Goal: Feedback & Contribution: Leave review/rating

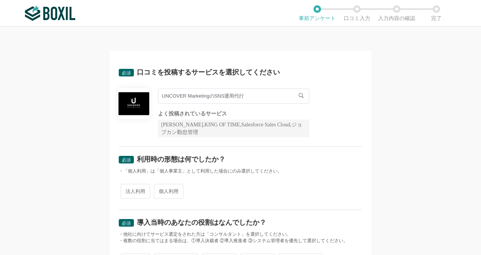
click at [125, 189] on span "法人利用" at bounding box center [135, 191] width 29 height 15
click at [125, 189] on input "法人利用" at bounding box center [124, 187] width 5 height 5
radio input "true"
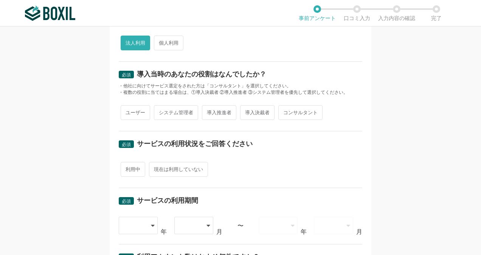
scroll to position [151, 0]
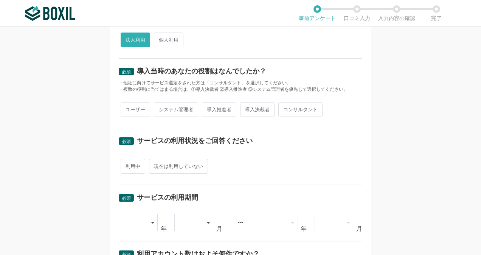
click at [282, 111] on span "コンサルタント" at bounding box center [300, 109] width 44 height 15
click at [282, 108] on input "コンサルタント" at bounding box center [282, 105] width 5 height 5
radio input "true"
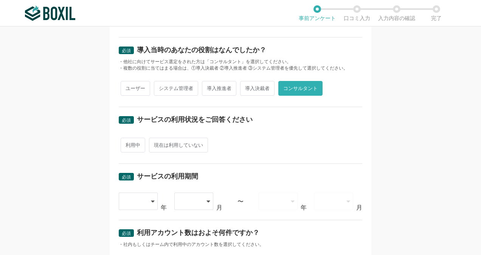
scroll to position [189, 0]
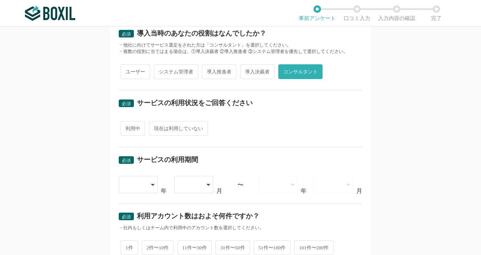
click at [179, 126] on span "現在は利用していない" at bounding box center [178, 128] width 59 height 15
click at [156, 126] on input "現在は利用していない" at bounding box center [153, 124] width 5 height 5
radio input "true"
click at [128, 123] on span "利用中" at bounding box center [133, 128] width 25 height 15
click at [127, 123] on input "利用中" at bounding box center [124, 124] width 5 height 5
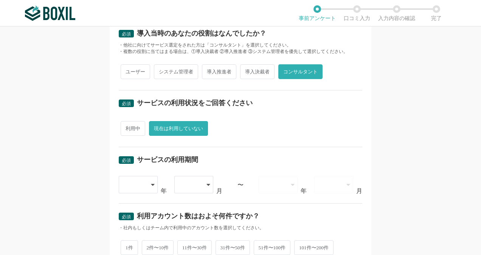
radio input "true"
radio input "false"
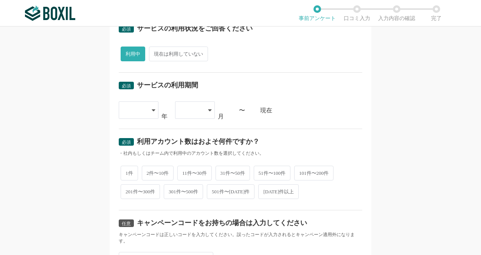
scroll to position [265, 0]
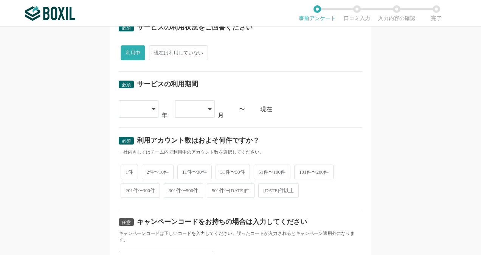
click at [264, 109] on div "現在" at bounding box center [311, 109] width 102 height 6
click at [152, 108] on icon at bounding box center [153, 109] width 3 height 2
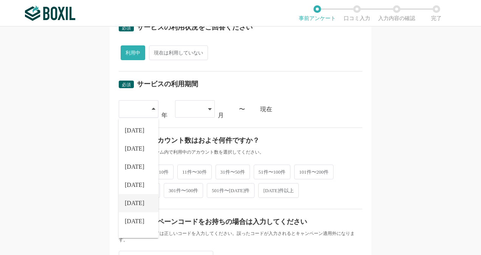
scroll to position [86, 0]
click at [131, 201] on li "[DATE]" at bounding box center [139, 207] width 40 height 18
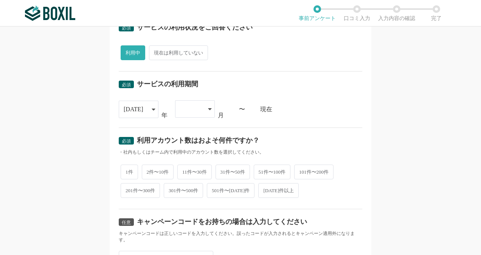
click at [210, 109] on div at bounding box center [195, 108] width 40 height 17
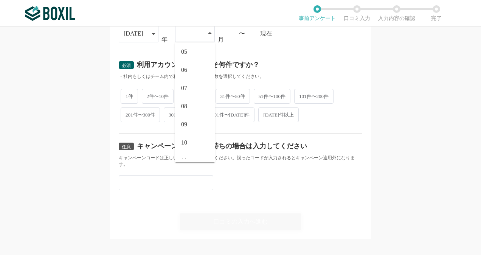
scroll to position [104, 0]
click at [184, 153] on li "12" at bounding box center [195, 150] width 40 height 18
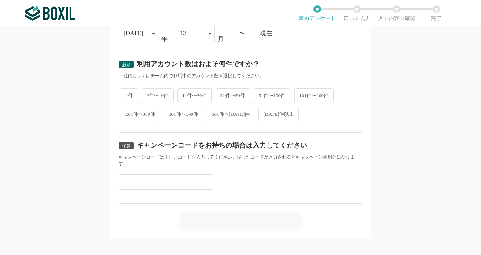
click at [152, 28] on div "[DATE]" at bounding box center [139, 33] width 40 height 17
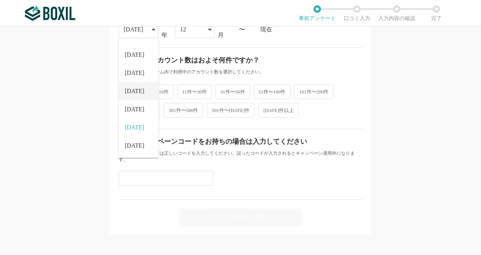
scroll to position [346, 0]
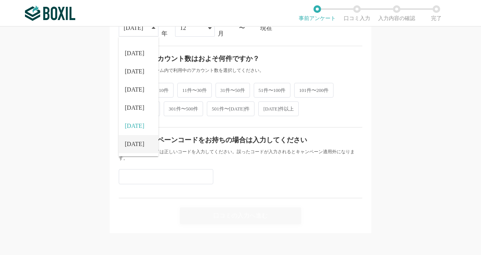
click at [132, 141] on span "[DATE]" at bounding box center [135, 144] width 20 height 6
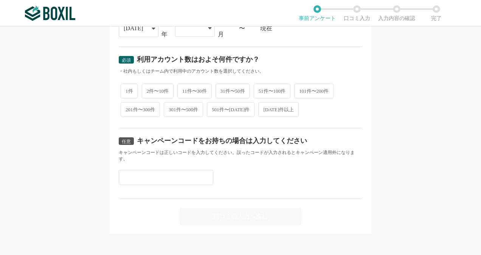
scroll to position [232, 0]
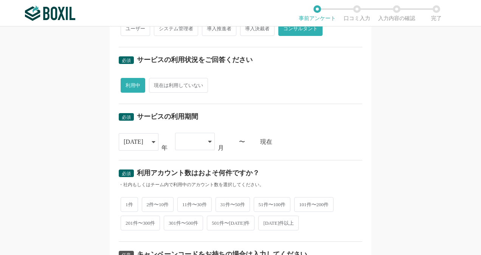
click at [209, 140] on div at bounding box center [195, 141] width 40 height 17
click at [195, 186] on li "04" at bounding box center [195, 186] width 40 height 18
click at [325, 154] on div "必須 サービスの利用期間 [DATE] [DATE] [DATE] [DATE] [DATE] [DATE] [DATE] [DATE] [DATE] [DA…" at bounding box center [240, 132] width 243 height 56
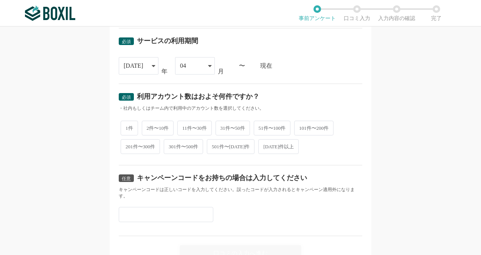
click at [125, 127] on span "1件" at bounding box center [129, 128] width 17 height 15
click at [125, 127] on input "1件" at bounding box center [124, 124] width 5 height 5
radio input "true"
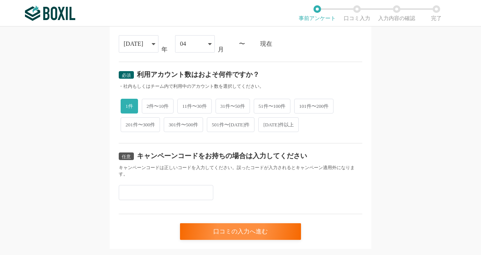
scroll to position [346, 0]
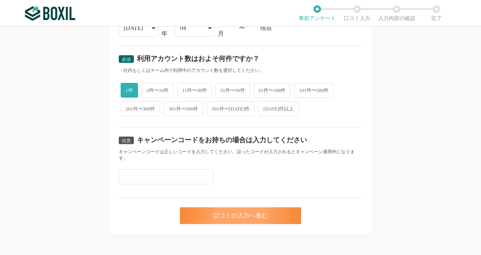
click at [234, 207] on div "口コミの入力へ進む" at bounding box center [240, 215] width 121 height 17
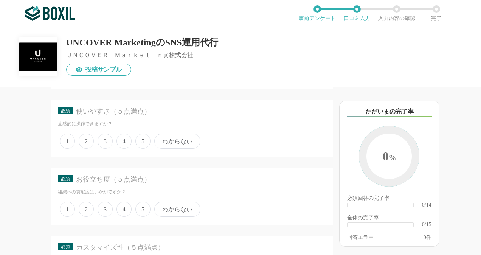
scroll to position [113, 0]
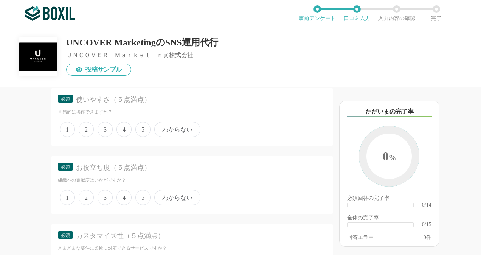
click at [103, 129] on span "3" at bounding box center [105, 129] width 15 height 15
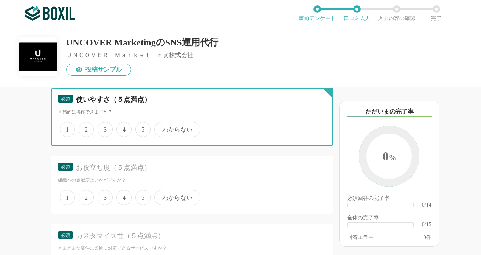
click at [103, 128] on input "3" at bounding box center [101, 125] width 5 height 5
radio input "true"
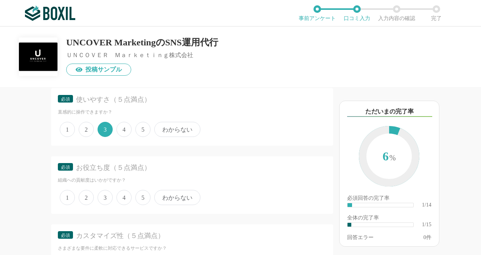
click at [107, 195] on span "3" at bounding box center [105, 197] width 15 height 15
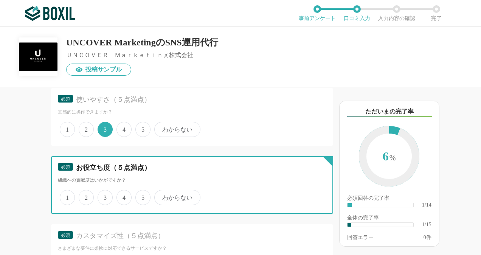
click at [104, 195] on input "3" at bounding box center [101, 193] width 5 height 5
radio input "true"
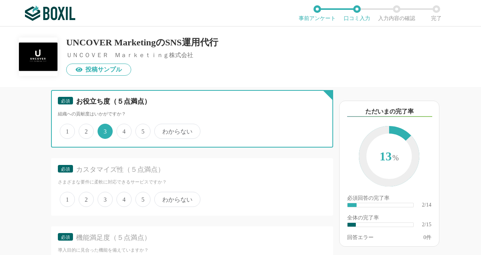
scroll to position [189, 0]
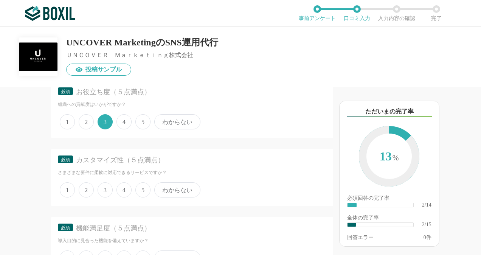
click at [110, 188] on span "3" at bounding box center [105, 189] width 15 height 15
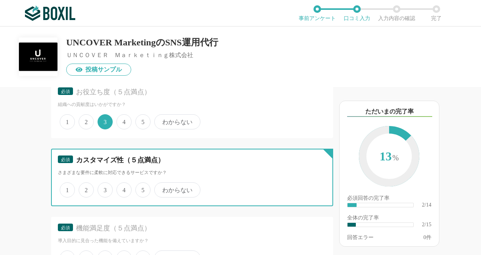
click at [104, 188] on input "3" at bounding box center [101, 185] width 5 height 5
radio input "true"
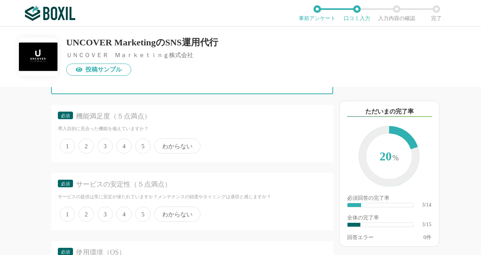
scroll to position [302, 0]
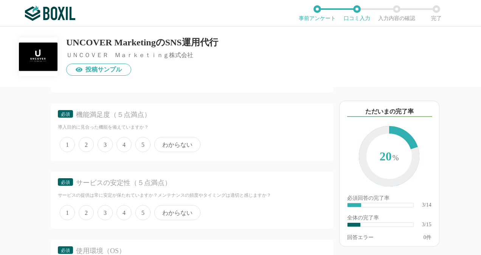
click at [110, 147] on span "3" at bounding box center [105, 144] width 15 height 15
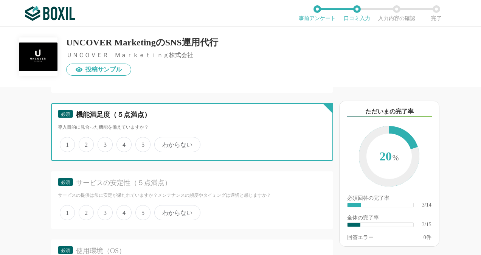
click at [104, 143] on input "3" at bounding box center [101, 140] width 5 height 5
radio input "true"
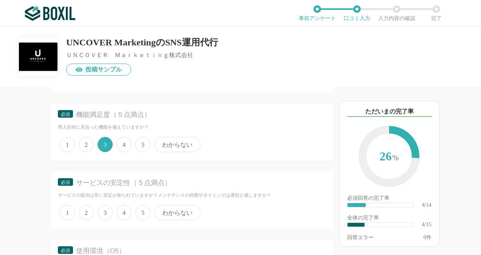
click at [101, 206] on span "3" at bounding box center [105, 212] width 15 height 15
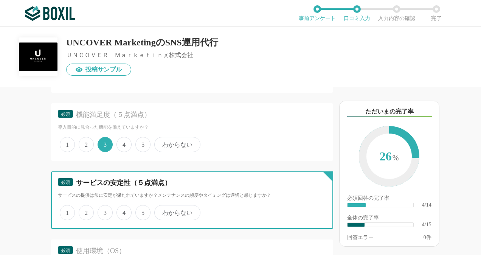
click at [101, 206] on input "3" at bounding box center [101, 208] width 5 height 5
radio input "true"
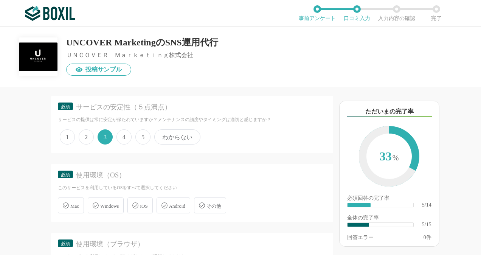
click at [116, 203] on span "Windows" at bounding box center [109, 206] width 19 height 6
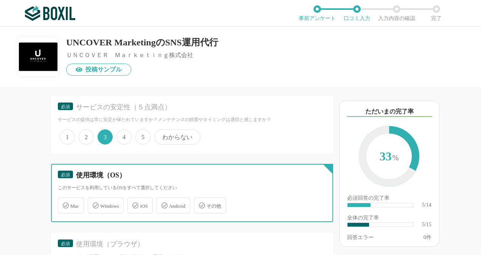
click at [94, 203] on input "Windows" at bounding box center [91, 200] width 5 height 5
checkbox input "true"
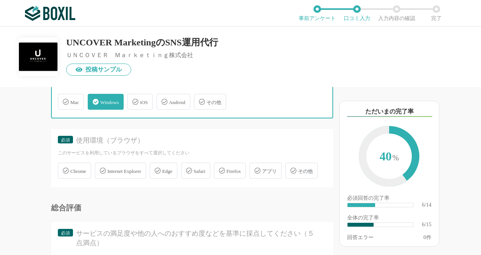
scroll to position [529, 0]
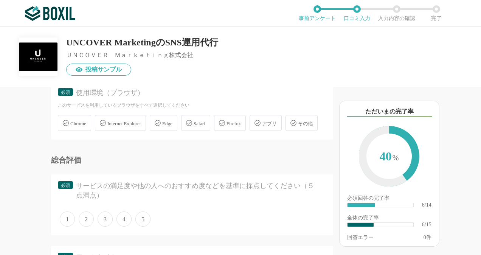
click at [177, 125] on div "Edge" at bounding box center [164, 123] width 28 height 16
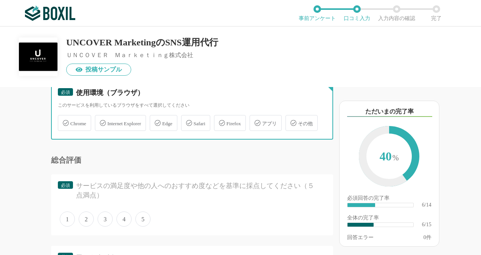
click at [156, 121] on input "Edge" at bounding box center [153, 118] width 5 height 5
checkbox input "true"
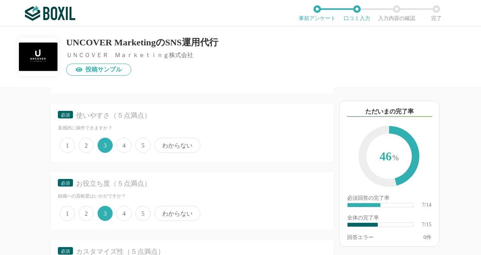
scroll to position [113, 0]
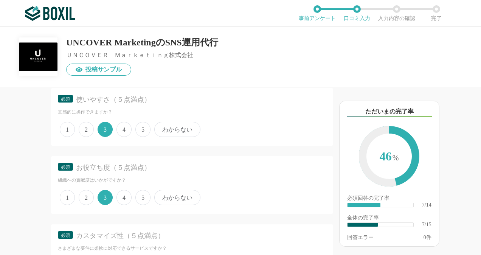
click at [124, 190] on span "4" at bounding box center [123, 197] width 15 height 15
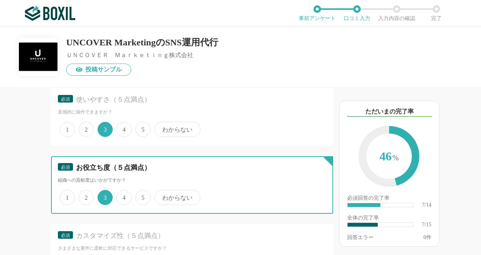
click at [123, 191] on input "4" at bounding box center [120, 193] width 5 height 5
radio input "true"
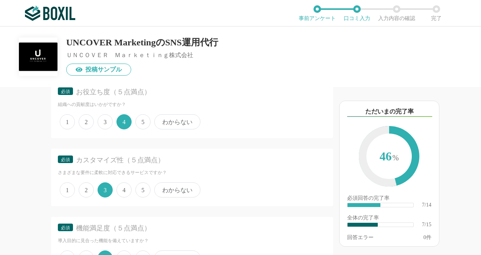
click at [144, 189] on span "5" at bounding box center [142, 189] width 15 height 15
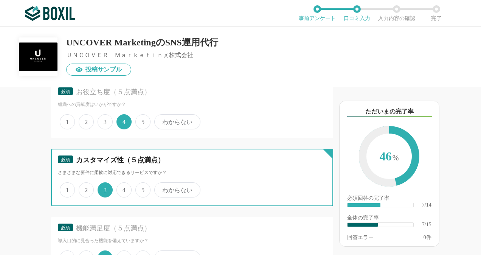
click at [142, 188] on input "5" at bounding box center [139, 185] width 5 height 5
radio input "true"
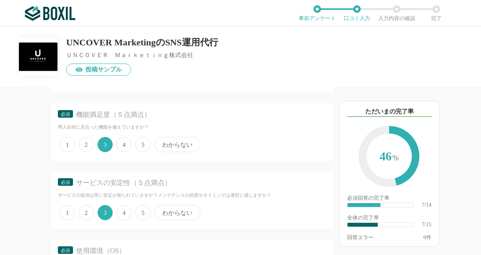
click at [128, 143] on span "4" at bounding box center [123, 144] width 15 height 15
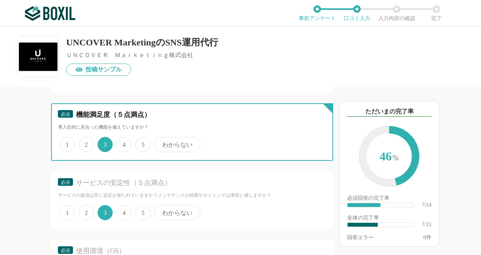
click at [123, 143] on input "4" at bounding box center [120, 140] width 5 height 5
radio input "true"
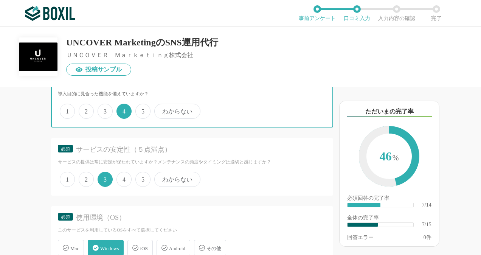
scroll to position [378, 0]
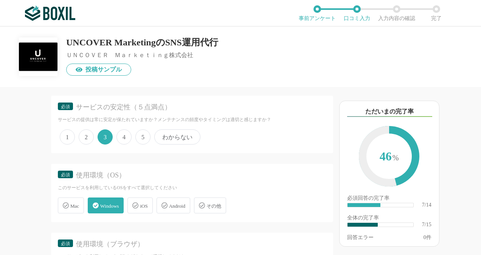
click at [144, 140] on span "5" at bounding box center [142, 136] width 15 height 15
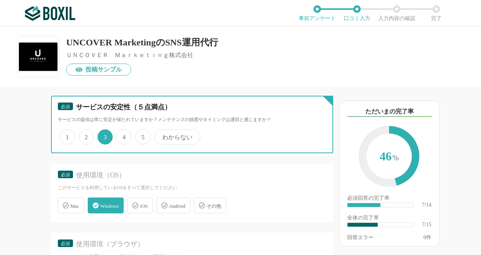
click at [142, 135] on input "5" at bounding box center [139, 132] width 5 height 5
radio input "true"
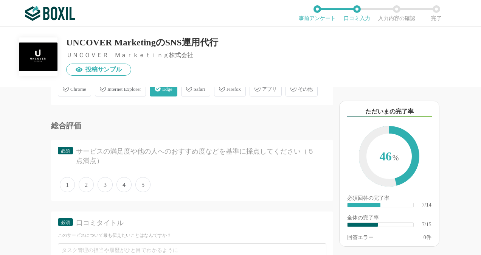
scroll to position [605, 0]
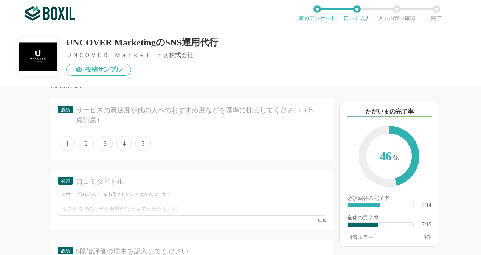
click at [120, 151] on span "4" at bounding box center [123, 143] width 15 height 15
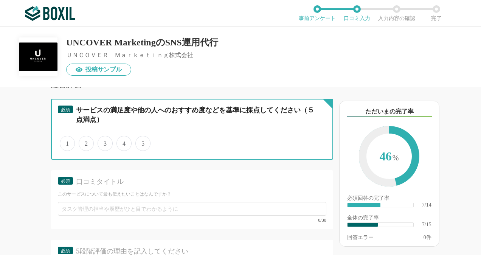
click at [120, 142] on input "4" at bounding box center [120, 139] width 5 height 5
radio input "true"
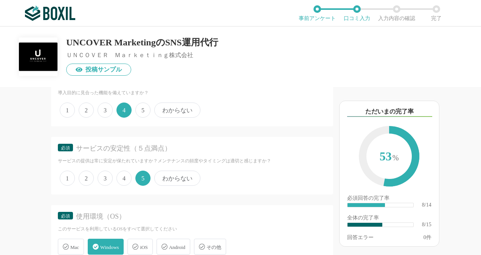
scroll to position [302, 0]
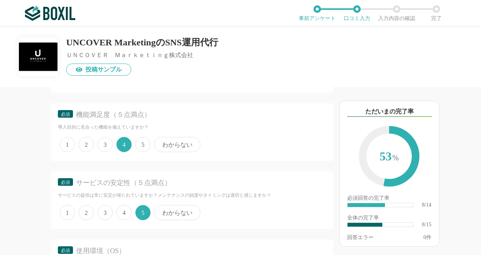
click at [119, 212] on span "4" at bounding box center [123, 212] width 15 height 15
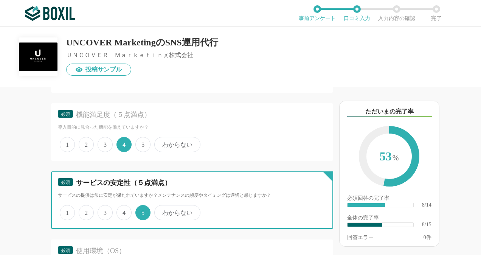
click at [119, 211] on input "4" at bounding box center [120, 208] width 5 height 5
radio input "true"
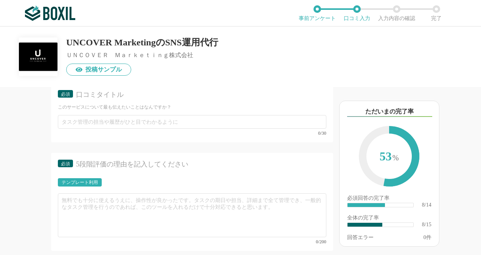
scroll to position [680, 0]
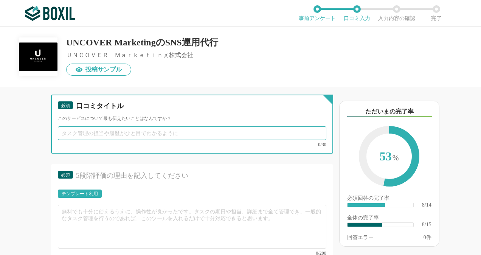
click at [151, 140] on input "text" at bounding box center [192, 133] width 268 height 14
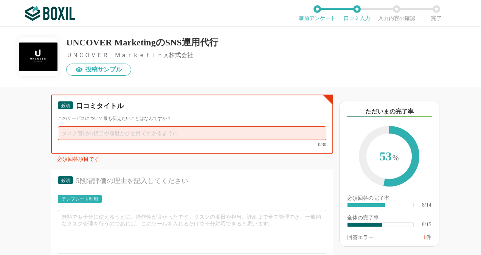
click at [135, 140] on input "text" at bounding box center [192, 133] width 268 height 14
paste input "SNS周りの施策ならこの会社"
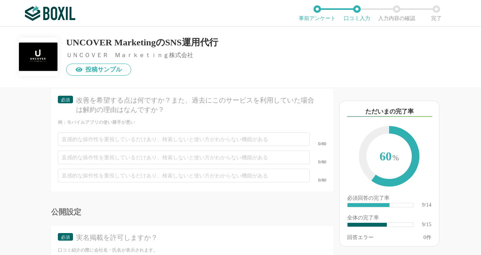
scroll to position [1047, 0]
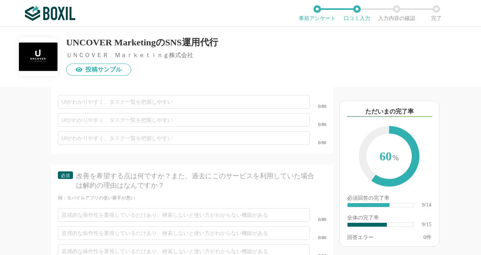
type input "SNS周りの施策ならこの会社"
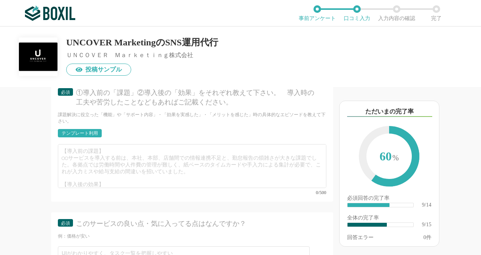
scroll to position [745, 0]
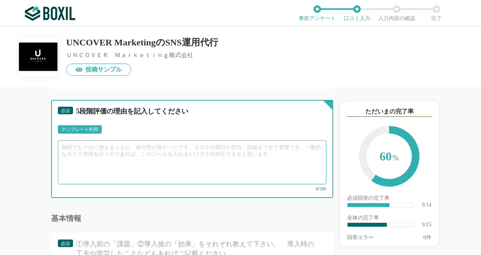
click at [60, 162] on textarea at bounding box center [192, 162] width 268 height 44
paste textarea "SNSマーケティングの事業に精通しているので、課題に対して的確な施策を提案してくれる点が魅力。 成果に執着を持って、伴走してくれるので心強いです。"
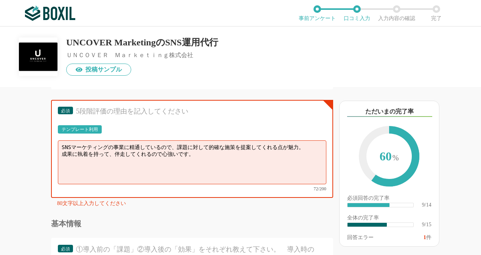
click at [216, 209] on div "80文字以上入力してください" at bounding box center [195, 205] width 276 height 8
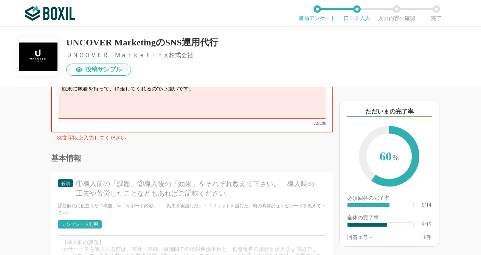
scroll to position [794, 0]
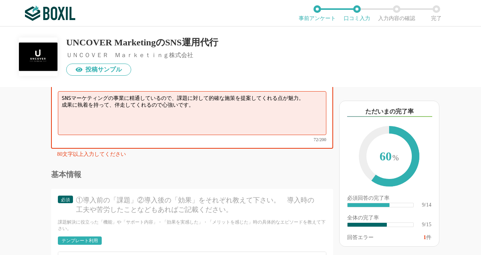
click at [161, 120] on textarea "SNSマーケティングの事業に精通しているので、課題に対して的確な施策を提案してくれる点が魅力。 成果に執着を持って、伴走してくれるので心強いです。" at bounding box center [192, 113] width 268 height 44
click at [274, 126] on textarea "SNSマーケティングの事業に精通しているので、課題に対して的確な施策を提案してくれる点が魅力。 成果に執着を持って、伴走してくれるのでたいへん心強いです。" at bounding box center [192, 113] width 268 height 44
click at [71, 121] on textarea "SNSマーケティングの事業に精通しているので、課題に対して的確な施策を提案してくれる点が魅力。 成果に執着を持って、伴走してくれるのでたいへん心強いです。" at bounding box center [192, 113] width 268 height 44
click at [93, 119] on textarea "SNSマーケティングの事業に精通しているので、課題に対して的確な施策を提案してくれる点が魅力。 成果対してに執着を持って、伴走してくれるのでたいへん心強いです。" at bounding box center [192, 113] width 268 height 44
click at [119, 124] on textarea "SNSマーケティングの事業に精通しているので、課題に対して的確な施策を提案してくれる点が魅力。 成果対して執着を持って、伴走してくれるのでたいへん心強いです。" at bounding box center [192, 113] width 268 height 44
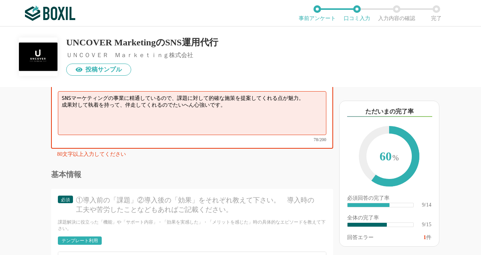
click at [297, 116] on textarea "SNSマーケティングの事業に精通しているので、課題に対して的確な施策を提案してくれる点が魅力。 成果対して執着を持って、伴走してくれるのでたいへん心強いです。" at bounding box center [192, 113] width 268 height 44
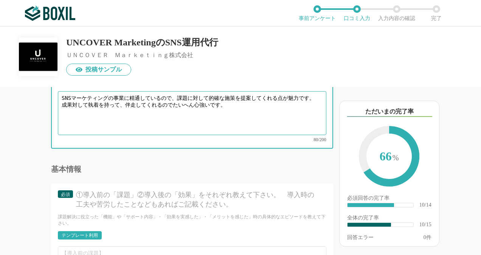
click at [272, 126] on textarea "SNSマーケティングの事業に精通しているので、課題に対して的確な施策を提案してくれる点が魅力です。 成果対して執着を持って、伴走してくれるのでたいへん心強いで…" at bounding box center [192, 113] width 268 height 44
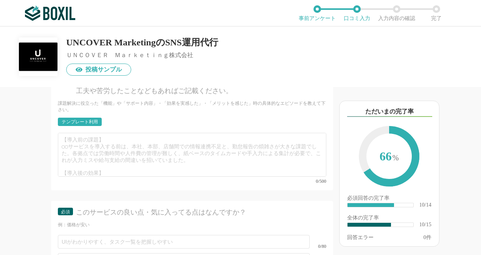
scroll to position [945, 0]
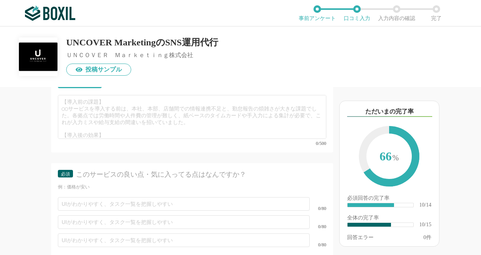
type textarea "SNSマーケティングの事業に精通しているので、課題に対して的確な施策を提案してくれる点が魅力です。 成果対して執着を持って、伴走してくれるのでたいへん心強いで…"
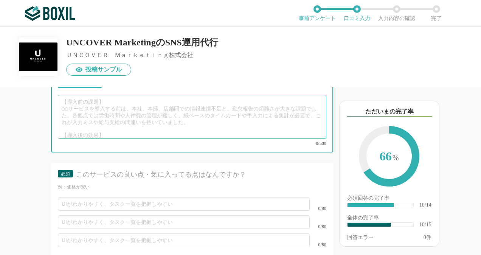
click at [86, 113] on textarea at bounding box center [192, 117] width 268 height 44
paste textarea "広告代理店として、SNS運用やインフルエンサーマーケティングにしっかり取り組んでくれるパートナーを探していました。 SNSマーケティングの会社は数が多くどこが…"
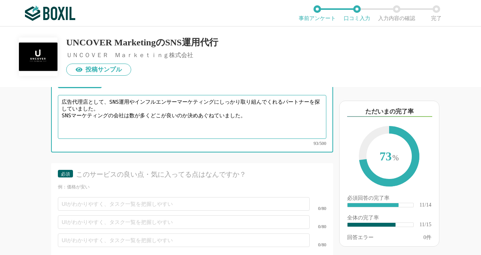
click at [254, 129] on textarea "広告代理店として、SNS運用やインフルエンサーマーケティングにしっかり取り組んでくれるパートナーを探していました。 SNSマーケティングの会社は数が多くどこが…" at bounding box center [192, 117] width 268 height 44
click at [69, 138] on textarea "広告代理店として、SNS運用やインフルエンサーマーケティングにしっかり取り組んでくれるパートナーを探していました。 SNSマーケティングの会社は数が多くどこが…" at bounding box center [192, 117] width 268 height 44
paste textarea "[PERSON_NAME]さんはスピード感と結果の両方を兼ね備えているので、SNS案件では第一候補として相談させていただいています。"
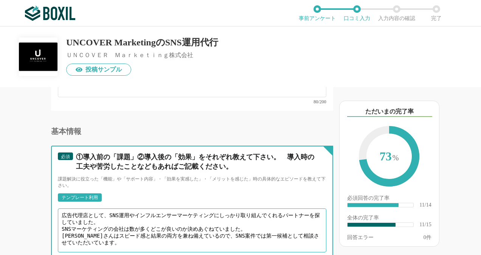
scroll to position [870, 0]
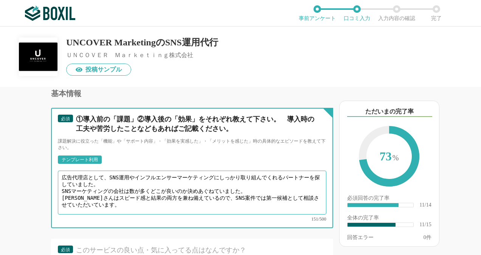
click at [60, 191] on textarea "広告代理店として、SNS運用やインフルエンサーマーケティングにしっかり取り組んでくれるパートナーを探していました。 SNSマーケティングの会社は数が多くどこが…" at bounding box center [192, 193] width 268 height 44
click at [59, 202] on textarea "①広告代理店として、SNS運用やインフルエンサーマーケティングにしっかり取り組んでくれるパートナーを探していました。 SNSマーケティングの会社は数が多くどこ…" at bounding box center [192, 193] width 268 height 44
click at [61, 206] on textarea "①広告代理店として、SNS運用やインフルエンサーマーケティングにしっかり取り組んでくれるパートナーを探していました。 SNSマーケティングの会社は数が多くどこ…" at bounding box center [192, 193] width 268 height 44
click at [137, 214] on textarea "①広告代理店として、SNS運用やインフルエンサーマーケティングにしっかり取り組んでくれるパートナーを探していました。 SNSマーケティングの会社は数が多くどこ…" at bounding box center [192, 193] width 268 height 44
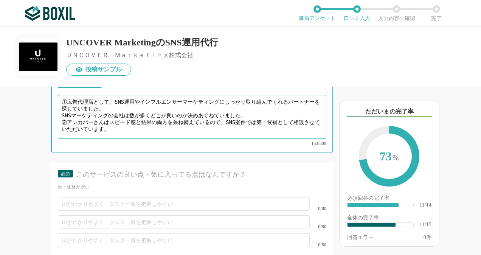
scroll to position [983, 0]
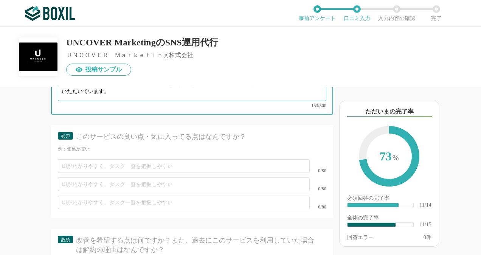
type textarea "①広告代理店として、SNS運用やインフルエンサーマーケティングにしっかり取り組んでくれるパートナーを探していました。 SNSマーケティングの会社は数が多くどこ…"
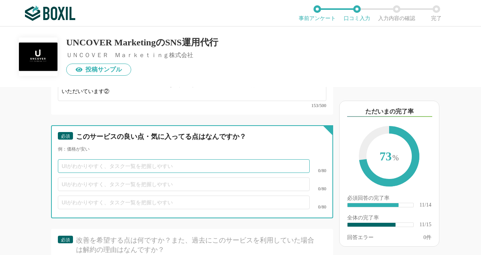
click at [220, 172] on input "text" at bounding box center [184, 166] width 252 height 14
click at [210, 171] on input "しっかりと話を聞いて対応してくれるところ" at bounding box center [184, 166] width 252 height 14
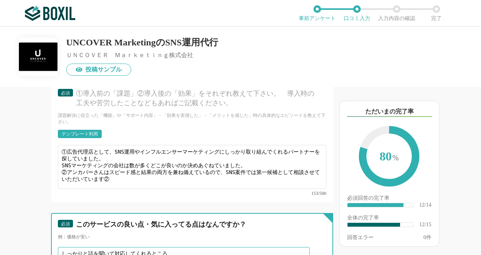
scroll to position [907, 0]
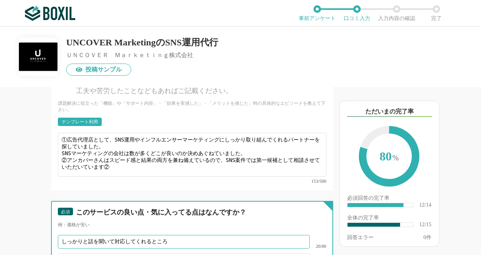
type input "しっかりと話を聞いて対応してくれるところ"
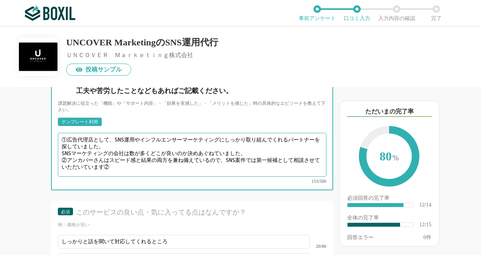
click at [121, 176] on textarea "①広告代理店として、SNS運用やインフルエンサーマーケティングにしっかり取り組んでくれるパートナーを探していました。 SNSマーケティングの会社は数が多くどこ…" at bounding box center [192, 155] width 268 height 44
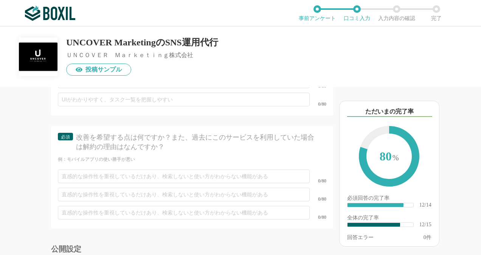
scroll to position [1096, 0]
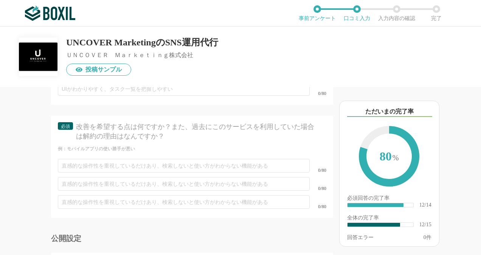
type textarea "①広告代理店として、SNS運用やインフルエンサーマーケティングにしっかり取り組んでくれるパートナーを探していました。 SNSマーケティングの会社は数が多くどこ…"
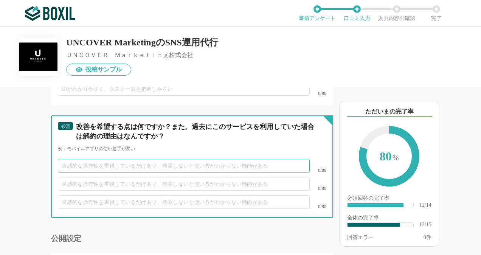
click at [168, 169] on input "text" at bounding box center [184, 166] width 252 height 14
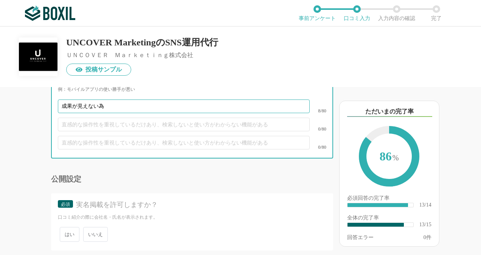
scroll to position [1172, 0]
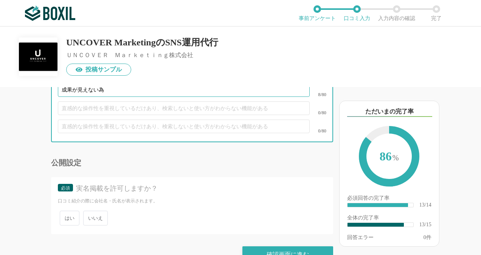
type input "成果が見えない為"
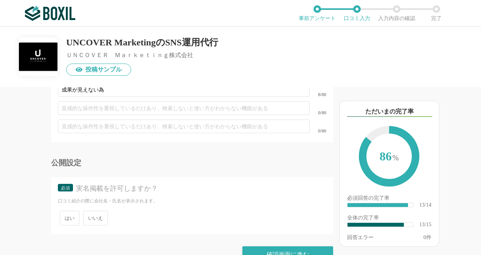
click at [168, 166] on div "公開設定" at bounding box center [192, 163] width 282 height 8
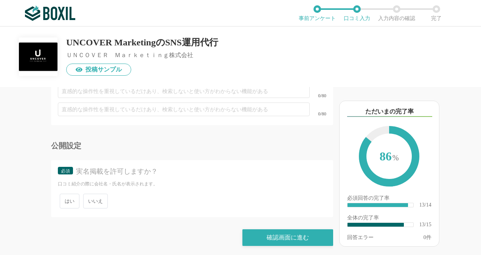
scroll to position [1198, 0]
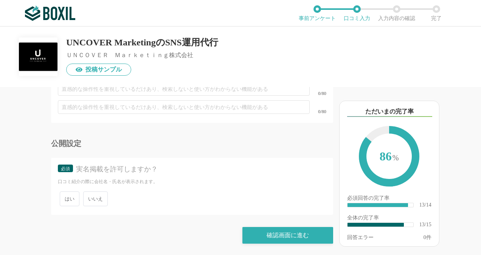
click at [72, 201] on span "はい" at bounding box center [70, 198] width 20 height 15
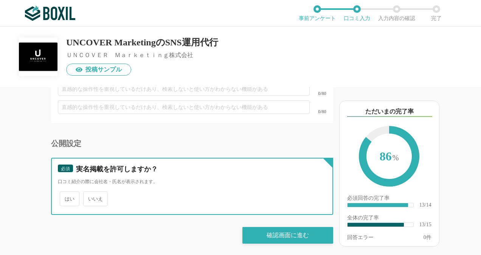
click at [67, 197] on input "はい" at bounding box center [64, 194] width 5 height 5
radio input "true"
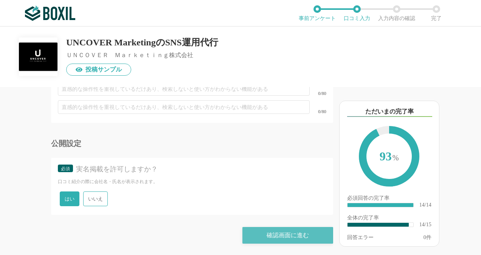
click at [280, 240] on div "確認画面に進む" at bounding box center [287, 235] width 91 height 17
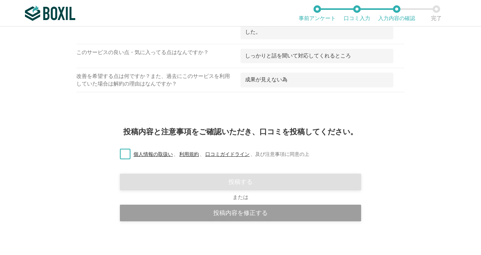
scroll to position [524, 0]
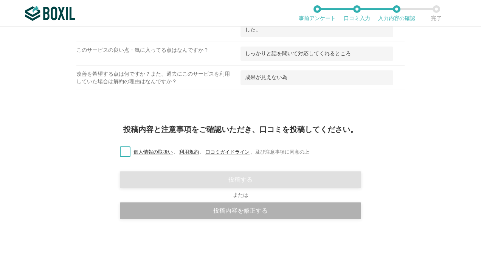
click at [268, 211] on div "投稿内容を修正する" at bounding box center [240, 210] width 241 height 17
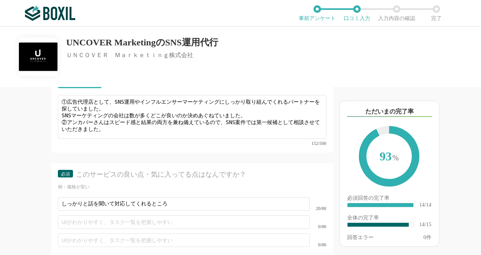
scroll to position [1134, 0]
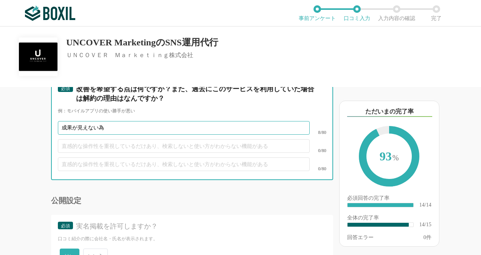
drag, startPoint x: 129, startPoint y: 136, endPoint x: 58, endPoint y: 138, distance: 71.1
click at [58, 135] on input "成果が見えない為" at bounding box center [184, 128] width 252 height 14
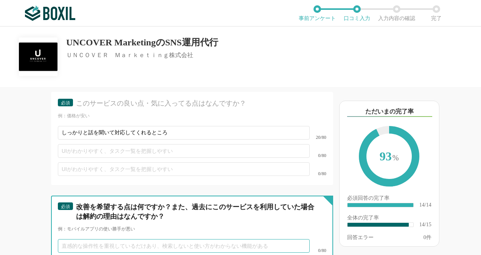
scroll to position [983, 0]
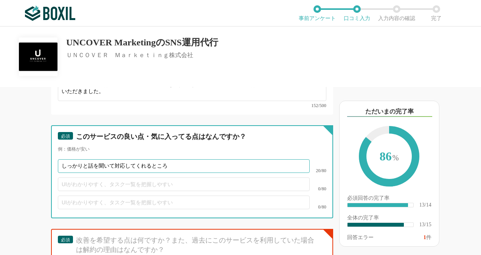
drag, startPoint x: 174, startPoint y: 175, endPoint x: 8, endPoint y: 160, distance: 166.3
click at [8, 160] on div "他のサービス・ツールと連携していますか？ ※複数選択可 例：Slack、Salesforce 選択したサービス 未選択 必須 使いやすさ（５点満点） 直感的に…" at bounding box center [166, 171] width 333 height 168
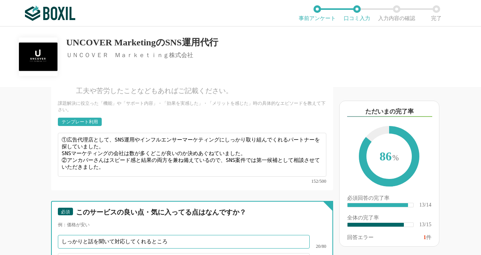
scroll to position [1021, 0]
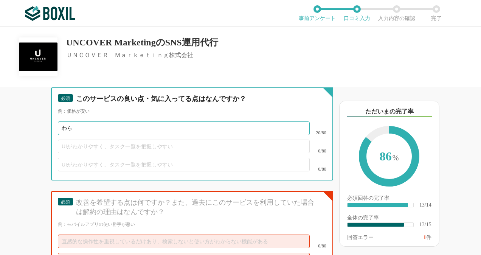
type input "わ"
type input "検索が項目別になっておりわかりやすい"
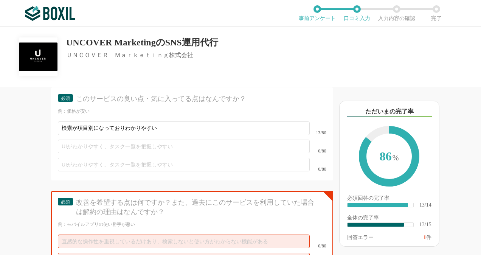
click at [249, 165] on div "0/80" at bounding box center [192, 164] width 268 height 18
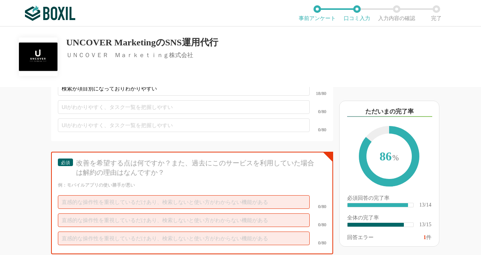
scroll to position [1096, 0]
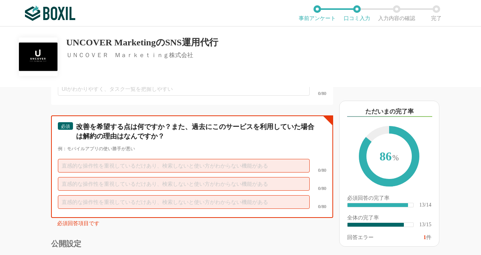
click at [196, 168] on input "text" at bounding box center [184, 166] width 252 height 14
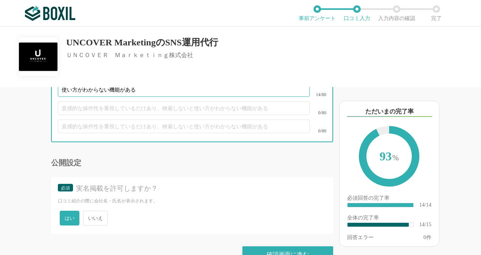
scroll to position [1198, 0]
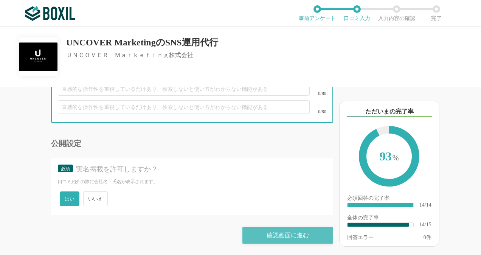
type input "使い方がわからない機能がある"
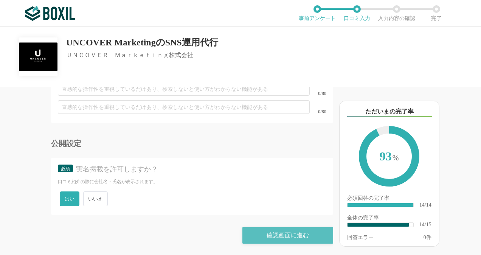
click at [304, 231] on div "確認画面に進む" at bounding box center [287, 235] width 91 height 17
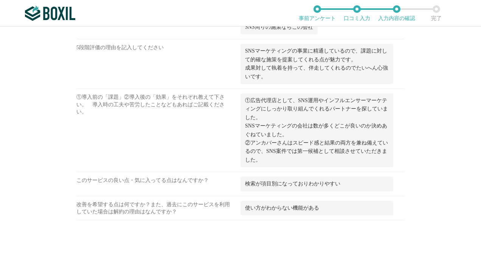
scroll to position [378, 0]
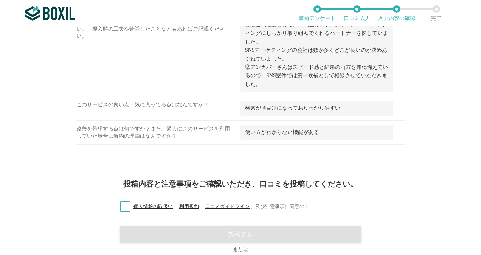
click at [118, 197] on div "投稿内容と注意事項をご確認いただき、口コミを投稿してください。 個人情報の取扱い 、 利用規約 、 口コミガイドライン 、 及び注意事項に同意の上 投稿する …" at bounding box center [240, 241] width 481 height 144
click at [121, 203] on label "個人情報の取扱い 、 利用規約 、 口コミガイドライン 、 及び注意事項に同意の上" at bounding box center [211, 207] width 195 height 8
click at [0, 0] on input "個人情報の取扱い 、 利用規約 、 口コミガイドライン 、 及び注意事項に同意の上" at bounding box center [0, 0] width 0 height 0
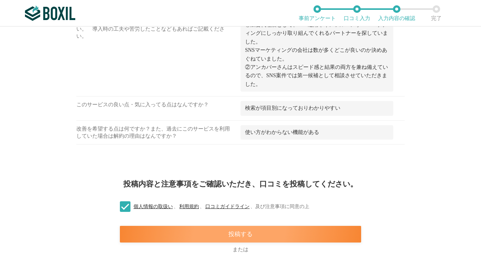
click at [231, 230] on div "投稿する" at bounding box center [240, 234] width 241 height 17
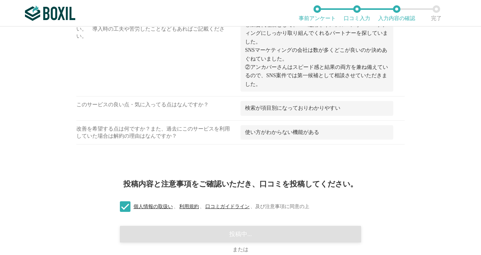
scroll to position [433, 0]
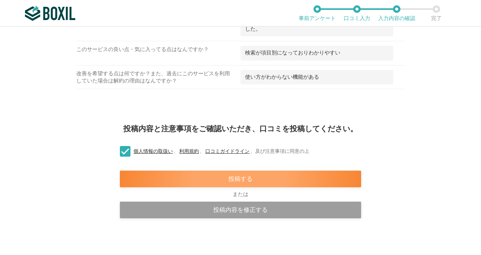
click at [227, 177] on div "投稿する" at bounding box center [240, 179] width 241 height 17
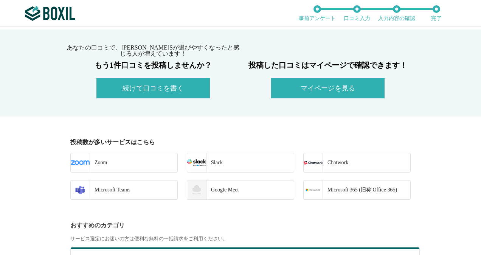
scroll to position [76, 0]
